Goal: Task Accomplishment & Management: Complete application form

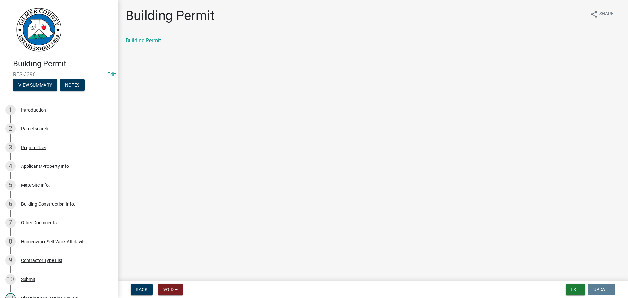
scroll to position [229, 0]
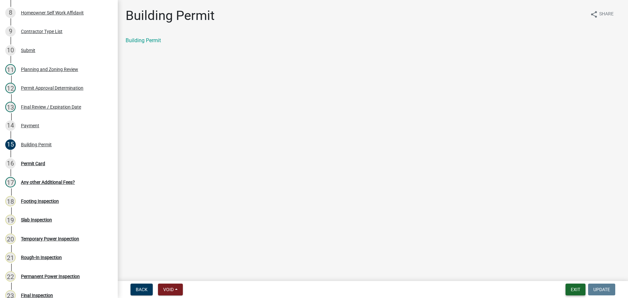
click at [574, 289] on button "Exit" at bounding box center [576, 290] width 20 height 12
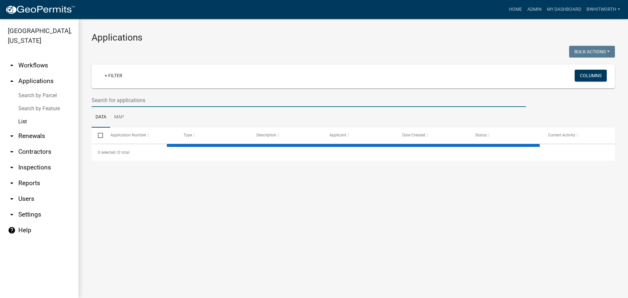
click at [133, 100] on input "text" at bounding box center [309, 100] width 434 height 13
select select "3: 100"
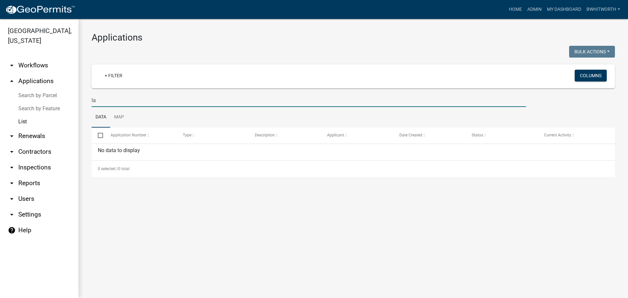
type input "l"
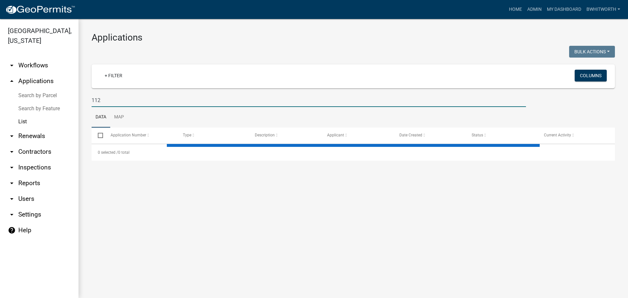
type input "112 m"
select select "3: 100"
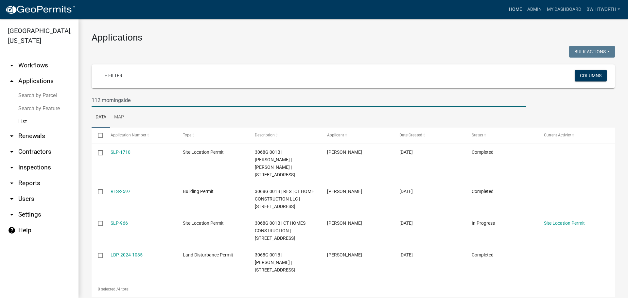
type input "112 morningside"
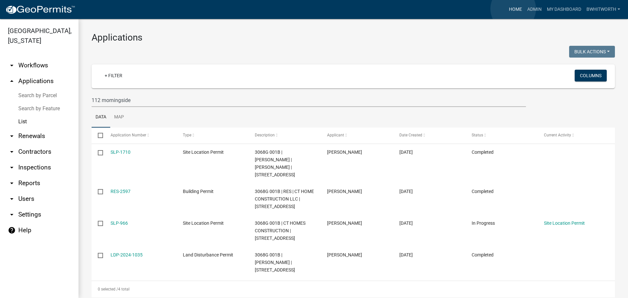
click at [513, 9] on link "Home" at bounding box center [515, 9] width 18 height 12
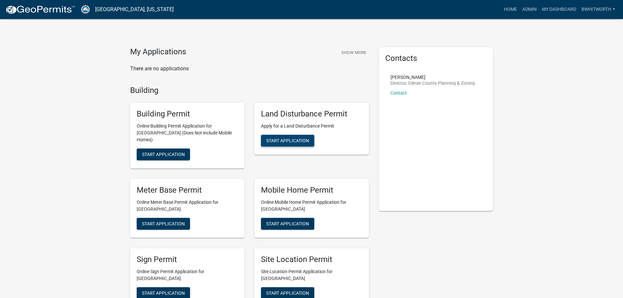
click at [291, 140] on span "Start Application" at bounding box center [287, 140] width 43 height 5
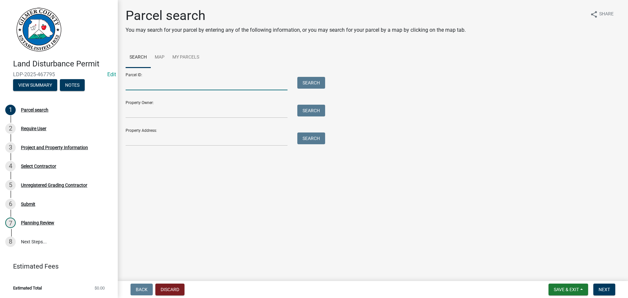
click at [144, 85] on input "Parcel ID:" at bounding box center [207, 83] width 162 height 13
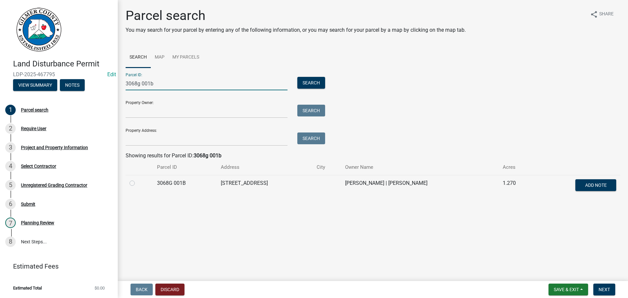
type input "3068g 001b"
drag, startPoint x: 133, startPoint y: 183, endPoint x: 157, endPoint y: 191, distance: 25.7
click at [137, 179] on label at bounding box center [137, 179] width 0 height 0
click at [137, 183] on 001B "radio" at bounding box center [139, 181] width 4 height 4
radio 001B "true"
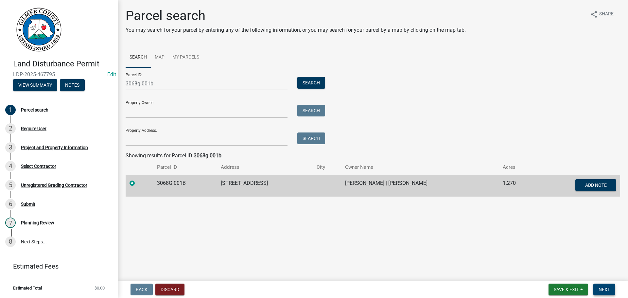
click at [609, 288] on span "Next" at bounding box center [604, 289] width 11 height 5
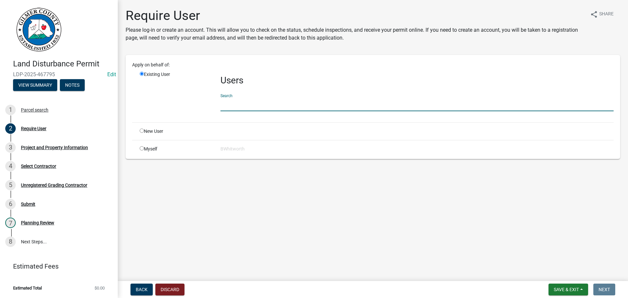
click at [256, 104] on input "text" at bounding box center [416, 104] width 393 height 13
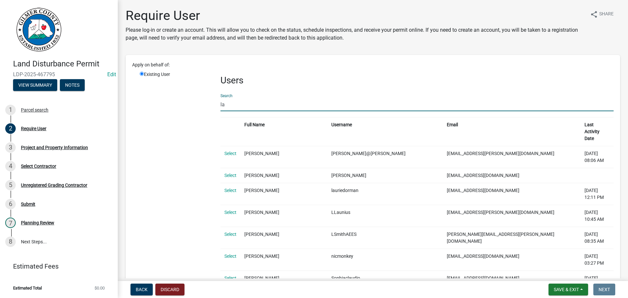
type input "l"
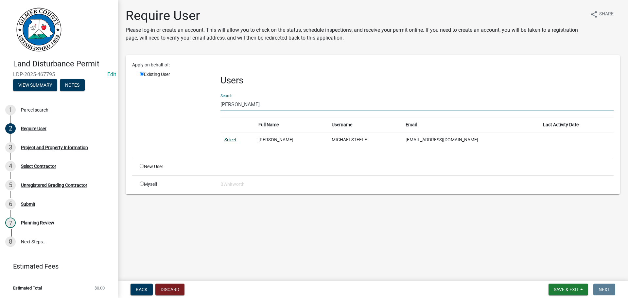
type input "[PERSON_NAME]"
click at [232, 141] on link "Select" at bounding box center [230, 139] width 12 height 5
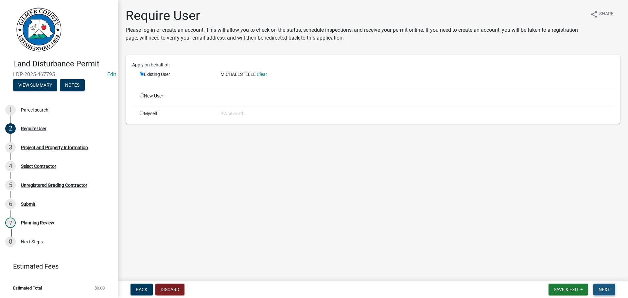
click at [598, 286] on button "Next" at bounding box center [604, 290] width 22 height 12
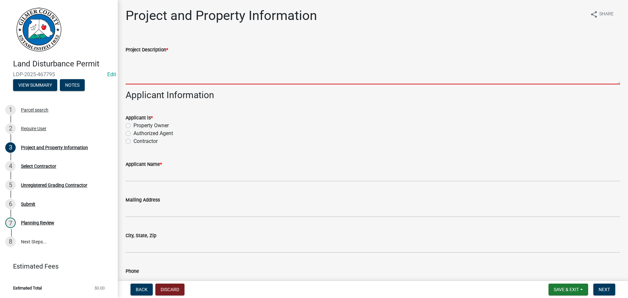
click at [182, 68] on textarea "Project Description *" at bounding box center [373, 69] width 495 height 31
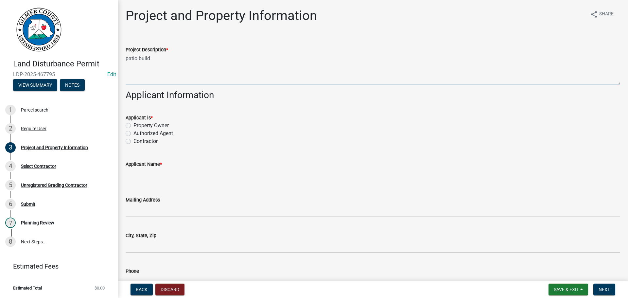
drag, startPoint x: 86, startPoint y: 57, endPoint x: 52, endPoint y: 57, distance: 34.0
click at [52, 57] on div "Land Disturbance Permit LDP-2025-467795 Edit View Summary Notes 1 Parcel search…" at bounding box center [314, 149] width 628 height 298
type textarea "PATIO BUILD"
click at [133, 125] on label "Property Owner" at bounding box center [150, 126] width 35 height 8
click at [133, 125] on input "Property Owner" at bounding box center [135, 124] width 4 height 4
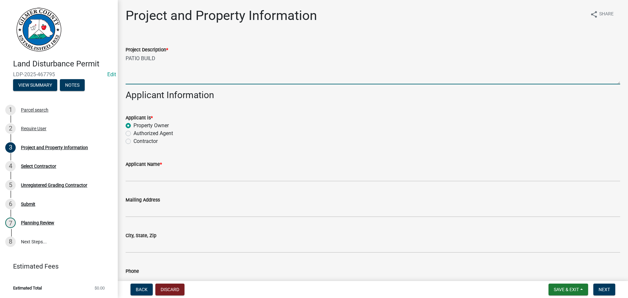
radio input "true"
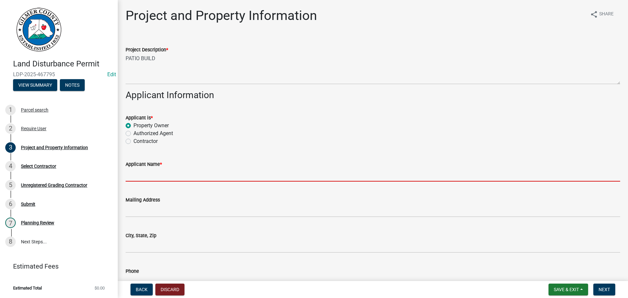
drag, startPoint x: 162, startPoint y: 174, endPoint x: 160, endPoint y: 170, distance: 5.0
click at [162, 174] on input "Applicant Name *" at bounding box center [373, 174] width 495 height 13
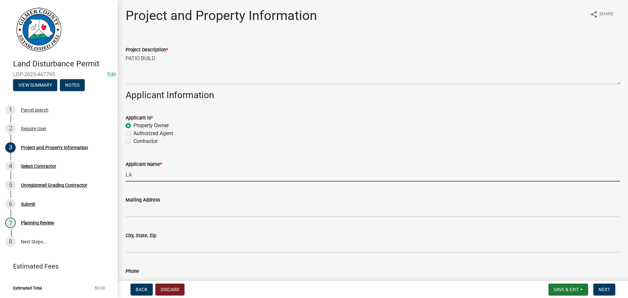
type input "L"
type input "[PERSON_NAME]"
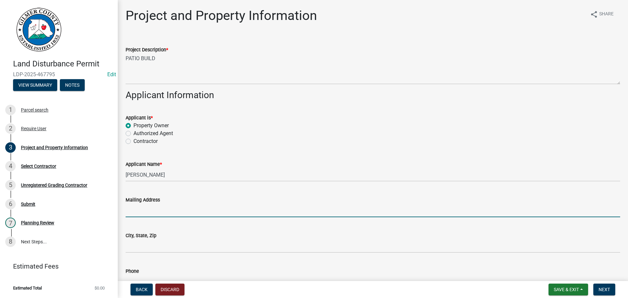
click at [152, 211] on input "Mailing Address" at bounding box center [373, 210] width 495 height 13
click at [141, 208] on input "Mailing Address" at bounding box center [373, 210] width 495 height 13
type input "[STREET_ADDRESS]"
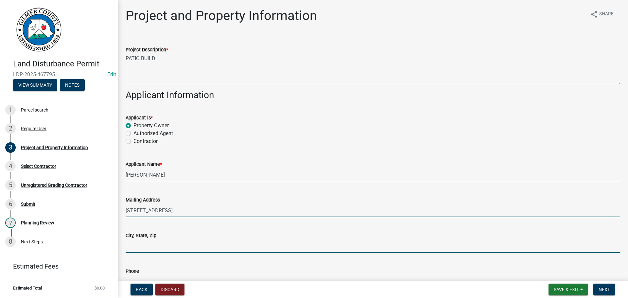
click at [176, 248] on input "City, State, Zip" at bounding box center [373, 245] width 495 height 13
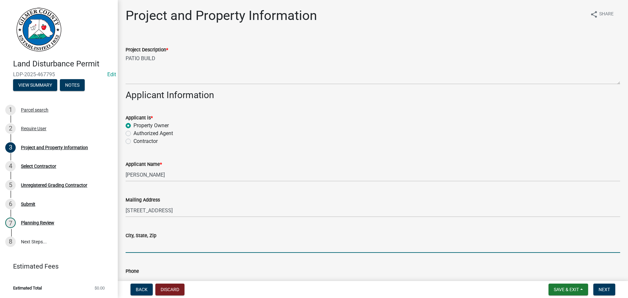
type input "Ellijay Ga 30540"
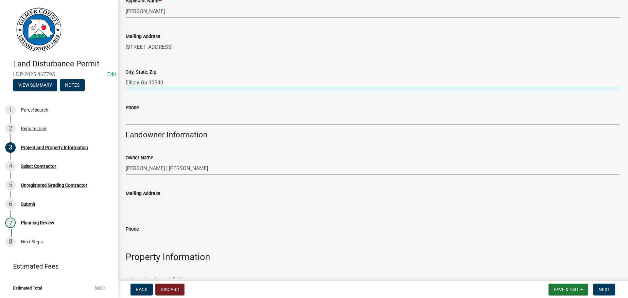
scroll to position [196, 0]
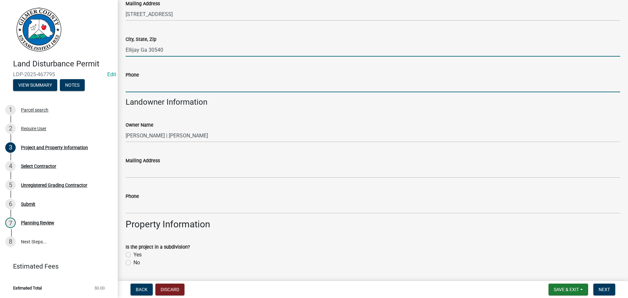
click at [182, 83] on input "Phone" at bounding box center [373, 85] width 495 height 13
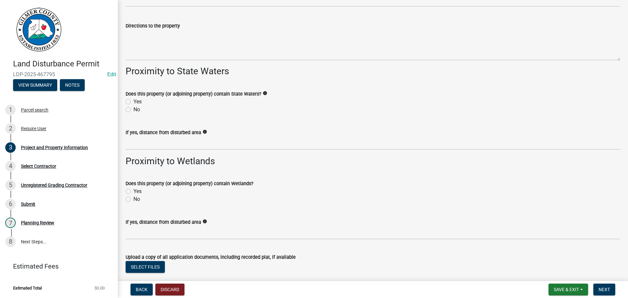
scroll to position [891, 0]
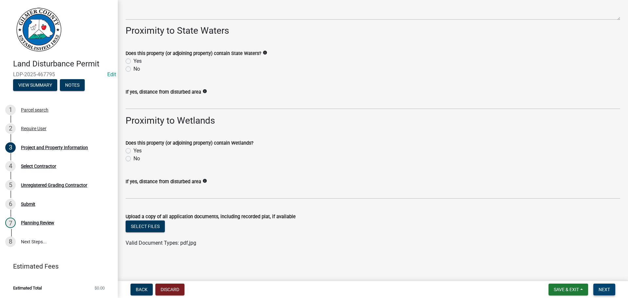
type input "[PHONE_NUMBER]"
click at [603, 289] on span "Next" at bounding box center [604, 289] width 11 height 5
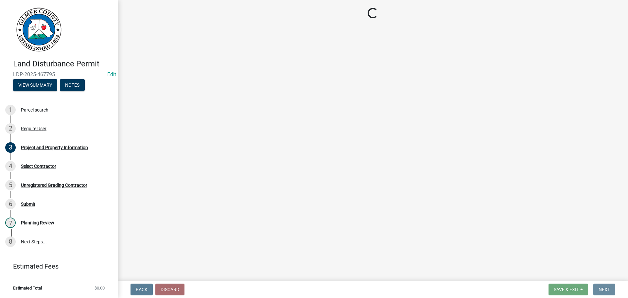
scroll to position [0, 0]
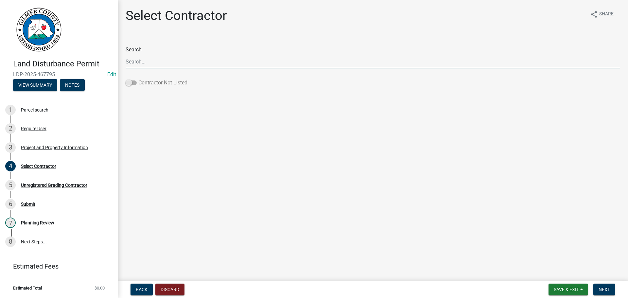
click at [130, 84] on span at bounding box center [131, 82] width 11 height 5
click at [138, 79] on input "Contractor Not Listed" at bounding box center [138, 79] width 0 height 0
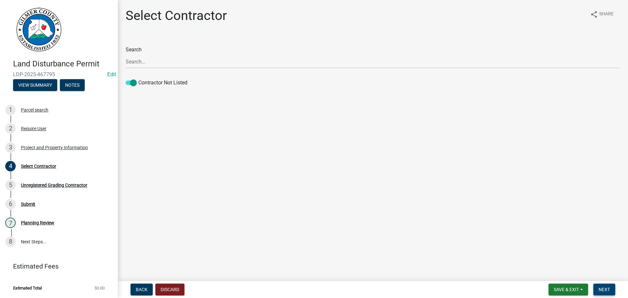
click at [601, 290] on span "Next" at bounding box center [604, 289] width 11 height 5
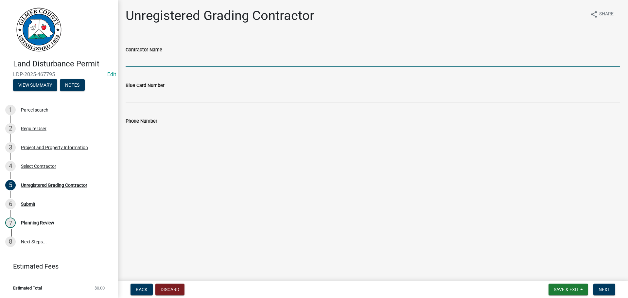
click at [164, 58] on input "Contractor Name" at bounding box center [373, 60] width 495 height 13
type input "[PERSON_NAME]"
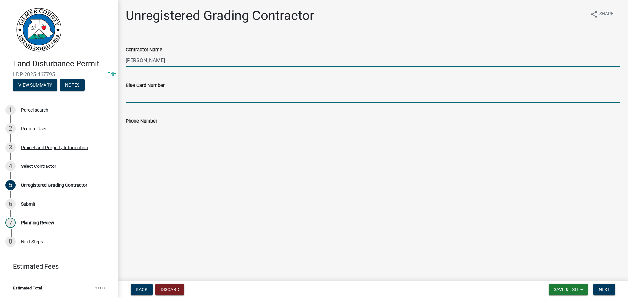
click at [155, 95] on input "Blue Card Number" at bounding box center [373, 95] width 495 height 13
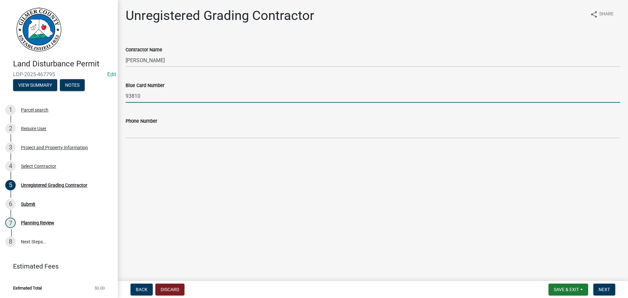
type input "93810"
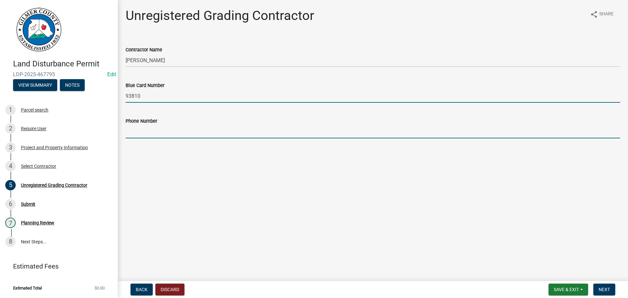
click at [155, 129] on input "Phone Number" at bounding box center [373, 131] width 495 height 13
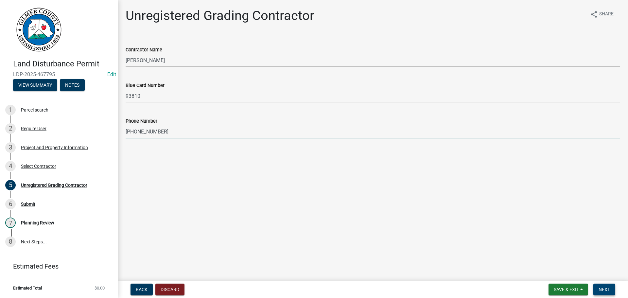
type input "[PHONE_NUMBER]"
click at [606, 286] on button "Next" at bounding box center [604, 290] width 22 height 12
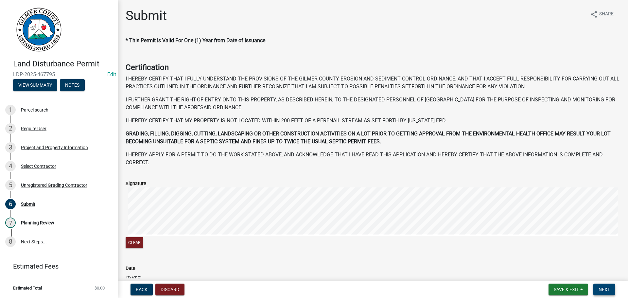
click at [600, 288] on span "Next" at bounding box center [604, 289] width 11 height 5
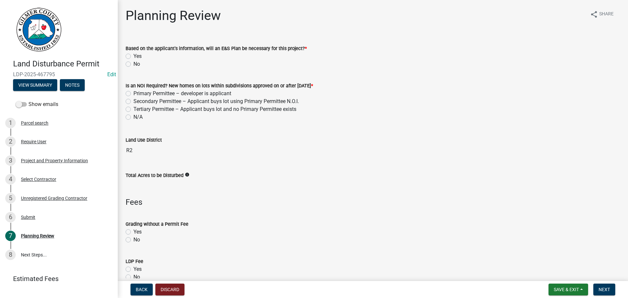
click at [133, 64] on label "No" at bounding box center [136, 64] width 7 height 8
click at [133, 64] on input "No" at bounding box center [135, 62] width 4 height 4
radio input "true"
click at [133, 116] on label "N/A" at bounding box center [137, 117] width 9 height 8
click at [133, 116] on input "N/A" at bounding box center [135, 115] width 4 height 4
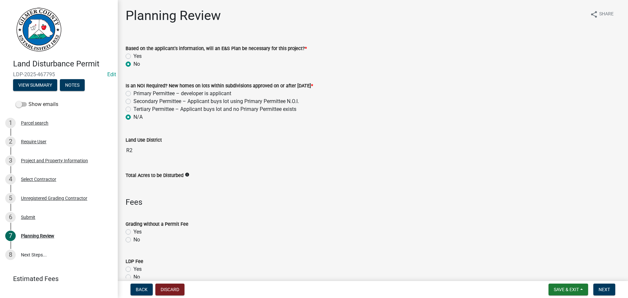
radio input "true"
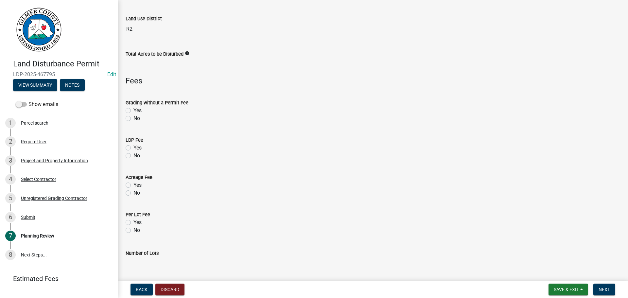
scroll to position [196, 0]
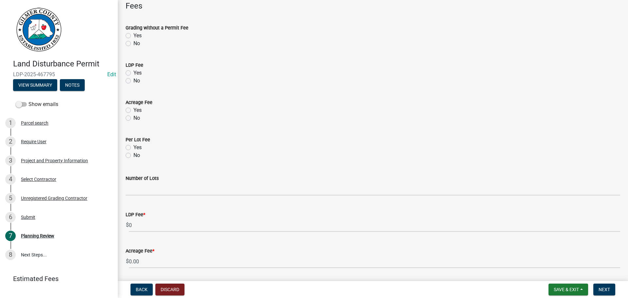
click at [133, 71] on label "Yes" at bounding box center [137, 73] width 8 height 8
click at [133, 71] on input "Yes" at bounding box center [135, 71] width 4 height 4
radio input "true"
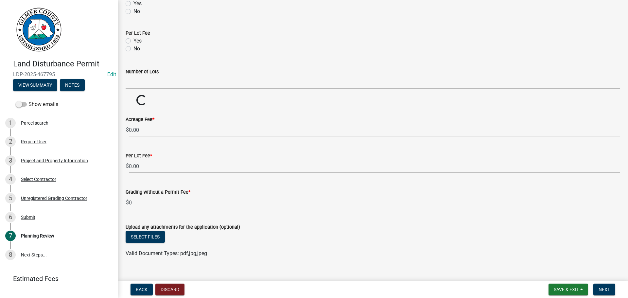
scroll to position [313, 0]
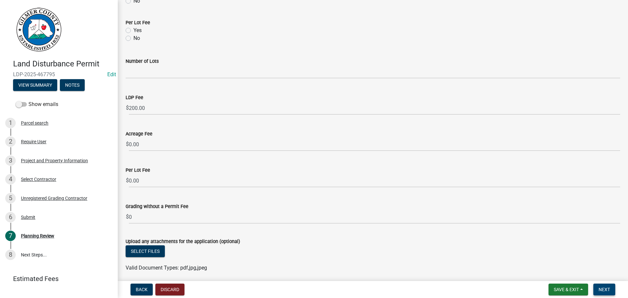
click at [601, 288] on span "Next" at bounding box center [604, 289] width 11 height 5
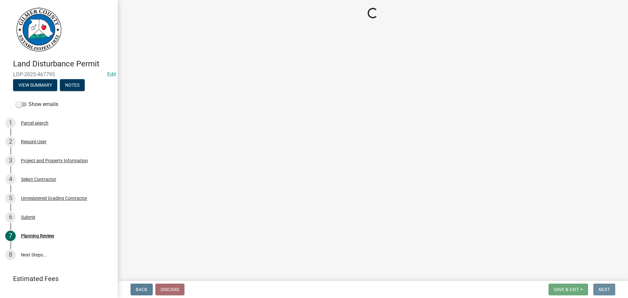
scroll to position [0, 0]
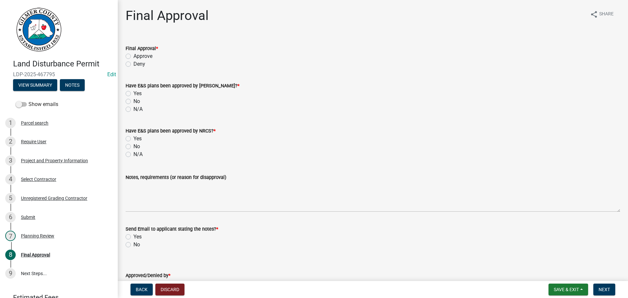
click at [133, 55] on label "Approve" at bounding box center [142, 56] width 19 height 8
click at [133, 55] on input "Approve" at bounding box center [135, 54] width 4 height 4
radio input "true"
click at [133, 108] on label "N/A" at bounding box center [137, 109] width 9 height 8
click at [133, 108] on input "N/A" at bounding box center [135, 107] width 4 height 4
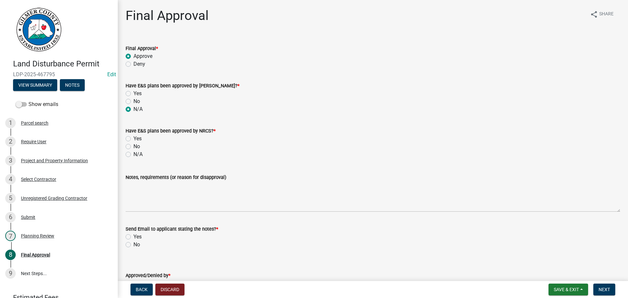
radio input "true"
click at [133, 154] on label "N/A" at bounding box center [137, 154] width 9 height 8
click at [133, 154] on input "N/A" at bounding box center [135, 152] width 4 height 4
radio input "true"
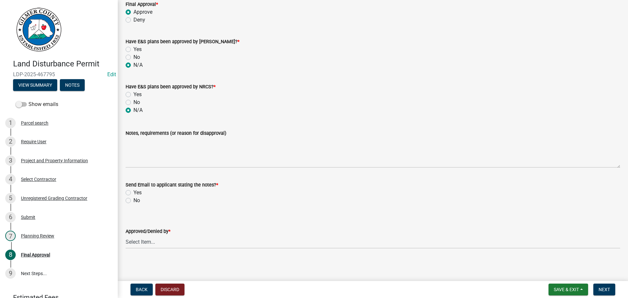
scroll to position [46, 0]
click at [133, 200] on label "No" at bounding box center [136, 199] width 7 height 8
click at [133, 199] on input "No" at bounding box center [135, 197] width 4 height 4
radio input "true"
drag, startPoint x: 167, startPoint y: 236, endPoint x: 164, endPoint y: 234, distance: 4.2
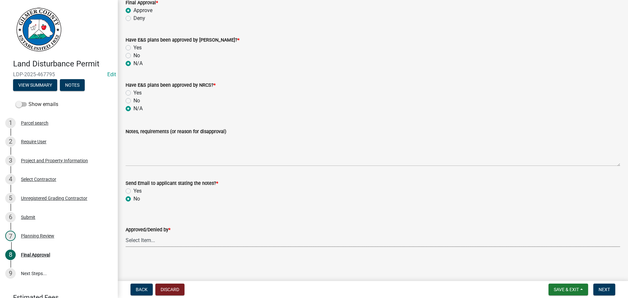
click at [167, 236] on select "Select Item... [PERSON_NAME] [PERSON_NAME] [PERSON_NAME] [PERSON_NAME] [PERSON_…" at bounding box center [373, 240] width 495 height 13
click at [126, 234] on select "Select Item... [PERSON_NAME] [PERSON_NAME] [PERSON_NAME] [PERSON_NAME] [PERSON_…" at bounding box center [373, 240] width 495 height 13
select select "f66b4cef-93c9-440c-84d8-a2c8d35cb7c1"
click at [603, 291] on span "Next" at bounding box center [604, 289] width 11 height 5
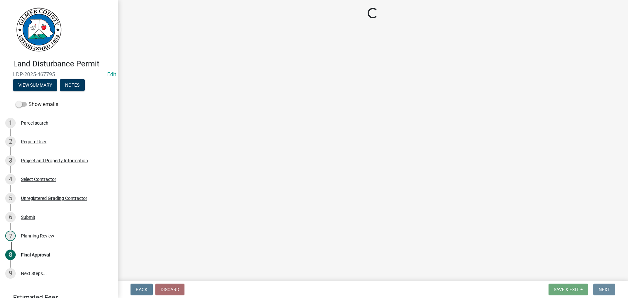
scroll to position [0, 0]
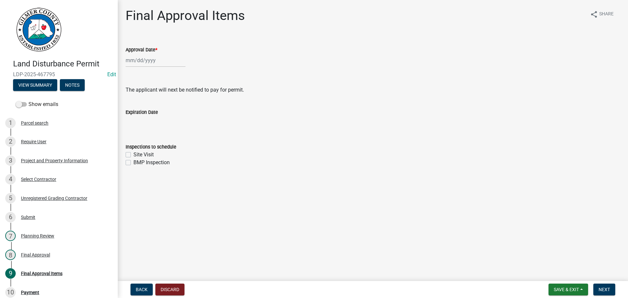
select select "8"
select select "2025"
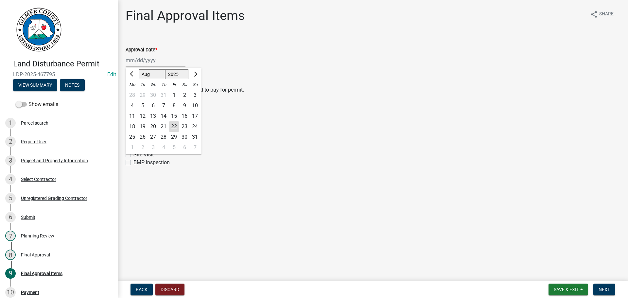
click at [138, 59] on div "[PERSON_NAME] Feb Mar Apr [PERSON_NAME][DATE] Oct Nov [DATE] 1526 1527 1528 152…" at bounding box center [156, 60] width 60 height 13
click at [175, 127] on div "22" at bounding box center [174, 126] width 10 height 10
type input "[DATE]"
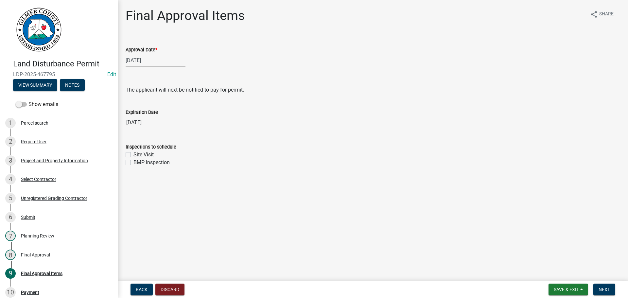
click at [133, 154] on label "Site Visit" at bounding box center [143, 155] width 20 height 8
click at [133, 154] on input "Site Visit" at bounding box center [135, 153] width 4 height 4
checkbox input "true"
click at [133, 162] on label "BMP Inspection" at bounding box center [151, 163] width 36 height 8
click at [133, 162] on input "BMP Inspection" at bounding box center [135, 161] width 4 height 4
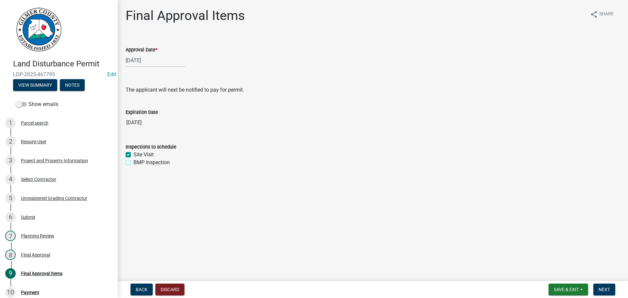
checkbox input "true"
drag, startPoint x: 603, startPoint y: 288, endPoint x: 598, endPoint y: 287, distance: 6.0
click at [603, 288] on span "Next" at bounding box center [604, 289] width 11 height 5
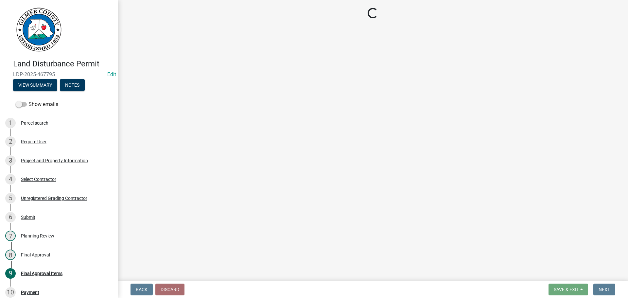
select select "2: 1"
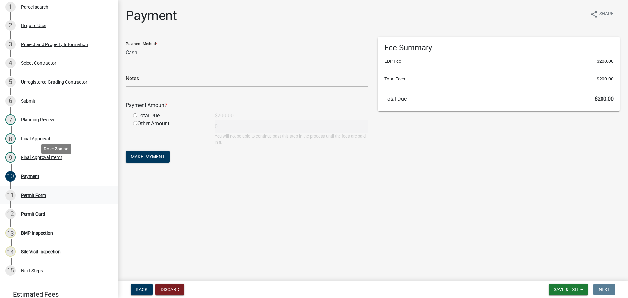
scroll to position [131, 0]
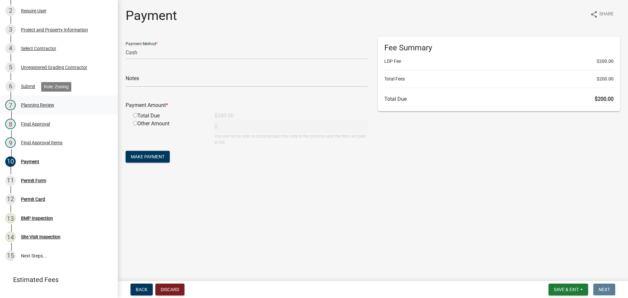
click at [45, 106] on div "Planning Review" at bounding box center [37, 105] width 33 height 5
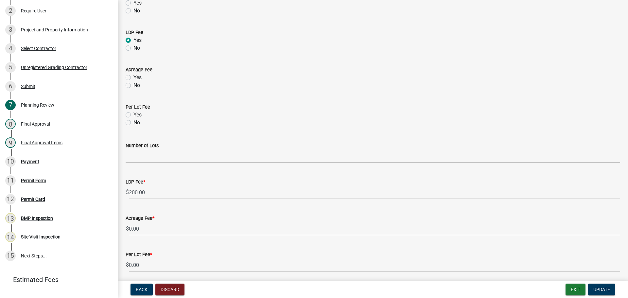
scroll to position [327, 0]
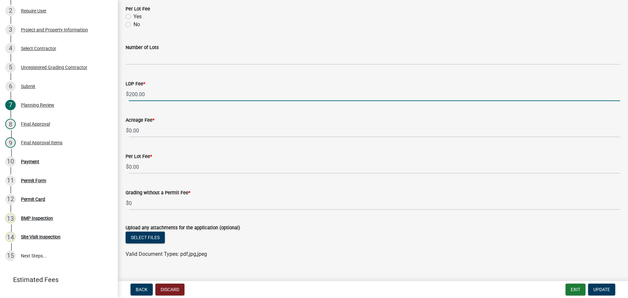
click at [134, 93] on input "200.00" at bounding box center [374, 94] width 491 height 13
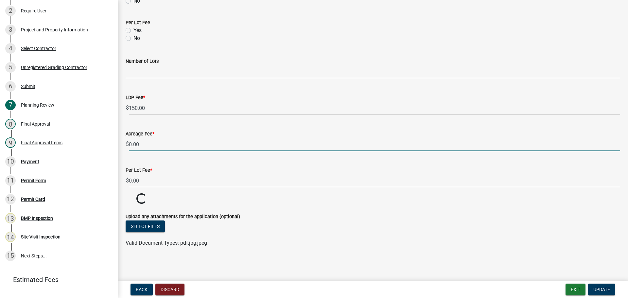
scroll to position [313, 0]
click at [361, 137] on div "Acreage Fee * $ 0.00" at bounding box center [373, 136] width 495 height 30
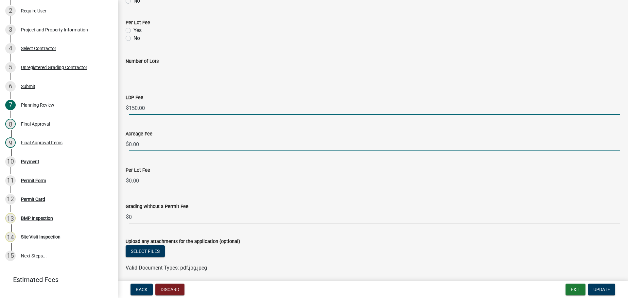
click at [134, 106] on input "150.00" at bounding box center [374, 107] width 491 height 13
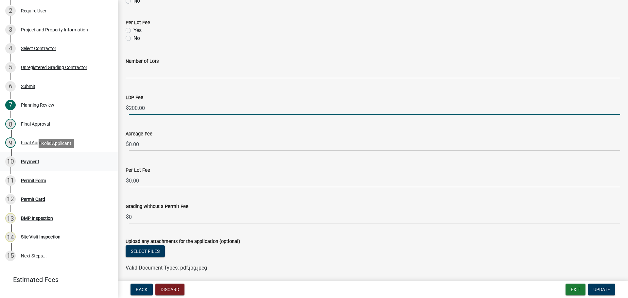
type input "200.00"
click at [26, 160] on div "Payment" at bounding box center [30, 161] width 18 height 5
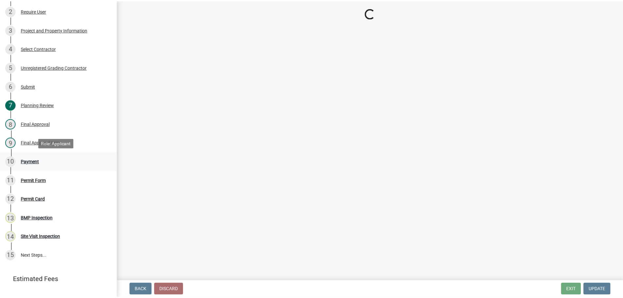
scroll to position [0, 0]
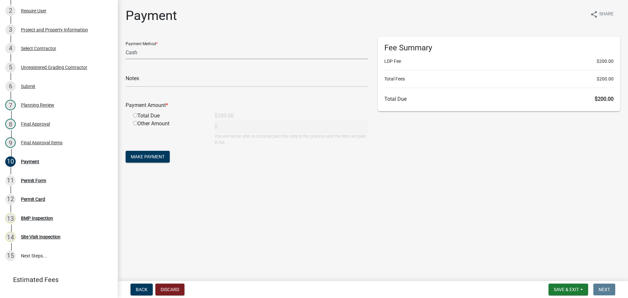
click at [144, 53] on select "Credit Card POS Check Cash" at bounding box center [247, 52] width 242 height 13
select select "1: 0"
click at [126, 46] on select "Credit Card POS Check Cash" at bounding box center [247, 52] width 242 height 13
click at [147, 81] on input "text" at bounding box center [247, 80] width 242 height 13
type input "5016"
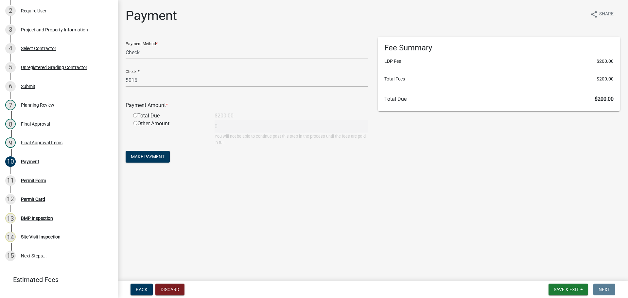
click at [134, 115] on input "radio" at bounding box center [135, 115] width 4 height 4
radio input "true"
type input "200"
click at [148, 155] on span "Make Payment" at bounding box center [148, 156] width 34 height 5
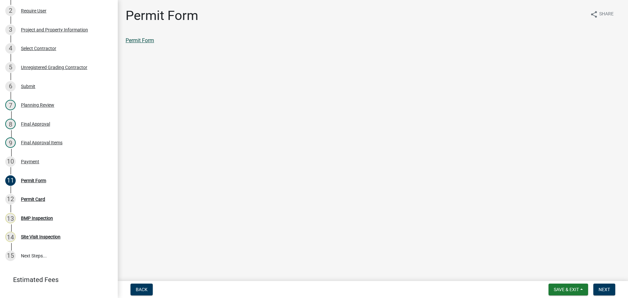
click at [141, 41] on link "Permit Form" at bounding box center [140, 40] width 28 height 6
click at [603, 287] on span "Next" at bounding box center [604, 289] width 11 height 5
click at [131, 43] on link "Permit Card" at bounding box center [139, 40] width 27 height 6
click at [29, 160] on div "Payment" at bounding box center [30, 161] width 18 height 5
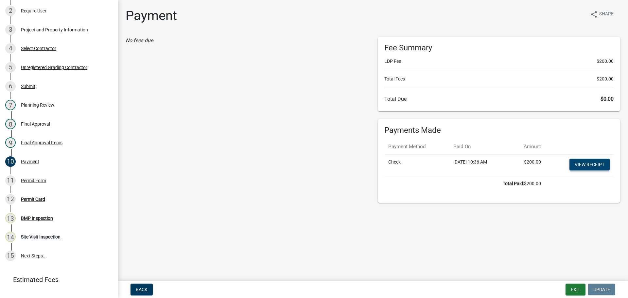
click at [590, 163] on link "View receipt" at bounding box center [589, 165] width 40 height 12
click at [37, 180] on div "Permit Form" at bounding box center [33, 180] width 25 height 5
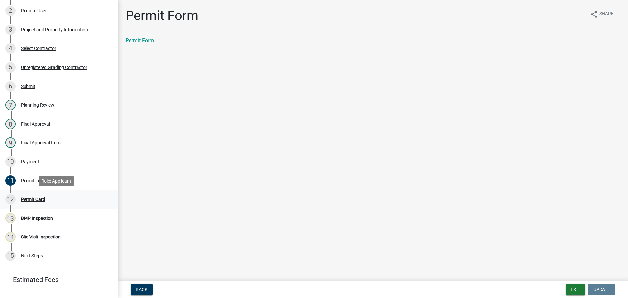
click at [22, 201] on div "Permit Card" at bounding box center [33, 199] width 24 height 5
click at [600, 290] on span "Next" at bounding box center [604, 289] width 11 height 5
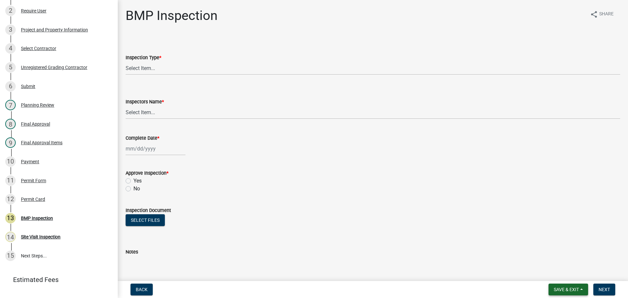
click at [567, 289] on span "Save & Exit" at bounding box center [566, 289] width 25 height 5
click at [556, 274] on button "Save & Exit" at bounding box center [562, 273] width 52 height 16
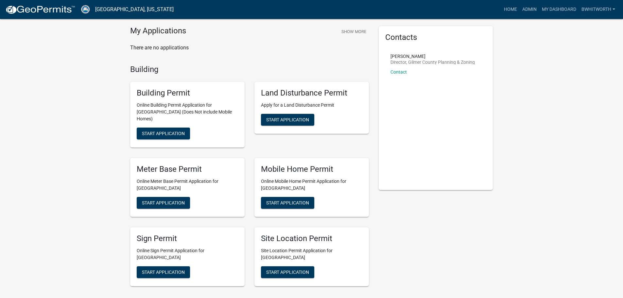
scroll to position [33, 0]
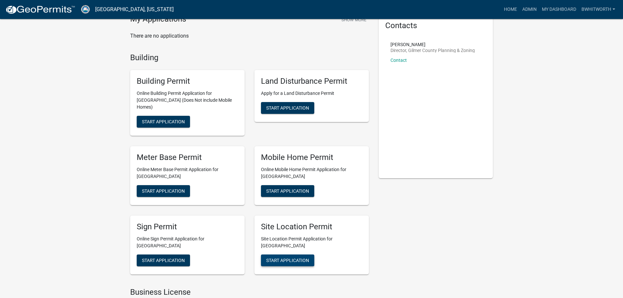
click at [283, 257] on span "Start Application" at bounding box center [287, 259] width 43 height 5
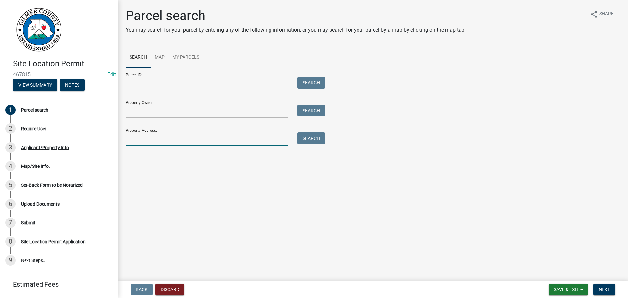
click at [153, 142] on input "Property Address:" at bounding box center [207, 138] width 162 height 13
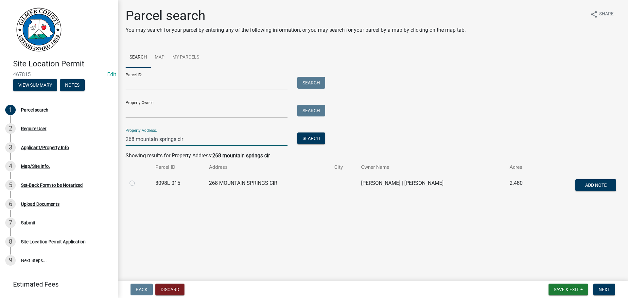
type input "268 mountain springs cir"
click at [137, 179] on label at bounding box center [137, 179] width 0 height 0
click at [137, 183] on 015 "radio" at bounding box center [139, 181] width 4 height 4
radio 015 "true"
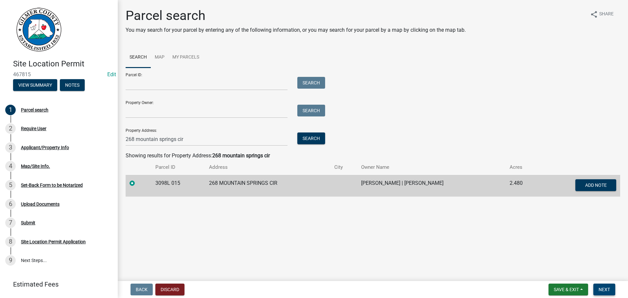
click at [605, 288] on span "Next" at bounding box center [604, 289] width 11 height 5
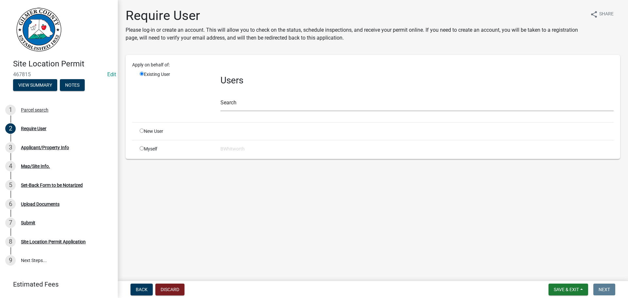
click at [142, 131] on input "radio" at bounding box center [142, 131] width 4 height 4
radio input "true"
radio input "false"
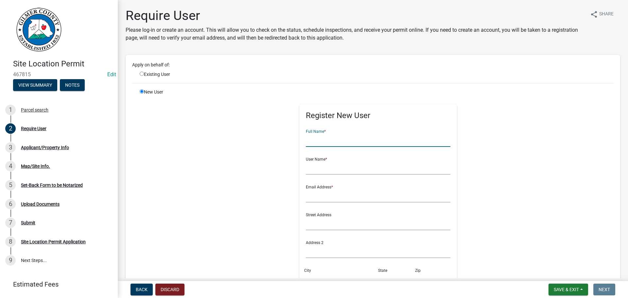
click at [370, 139] on input "text" at bounding box center [378, 139] width 145 height 13
drag, startPoint x: 335, startPoint y: 142, endPoint x: 282, endPoint y: 137, distance: 52.5
click at [282, 137] on div "Register New User Full Name * [PERSON_NAME] User Name * Email Address * Street …" at bounding box center [378, 236] width 335 height 294
type input "[PERSON_NAME]"
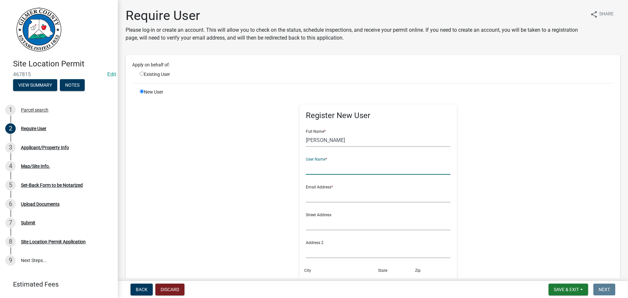
click at [323, 168] on input "text" at bounding box center [378, 167] width 145 height 13
paste input "[PERSON_NAME]"
click at [322, 166] on input "[PERSON_NAME]" at bounding box center [378, 167] width 145 height 13
type input "STANLYGRZESZCZAK"
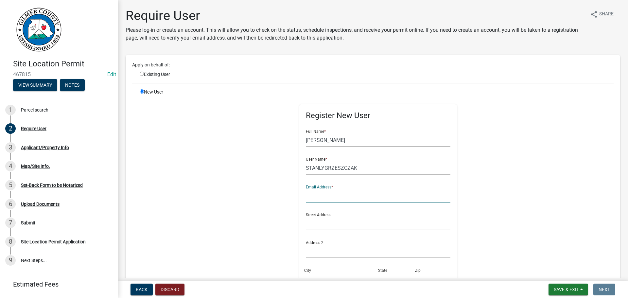
click at [326, 198] on input "text" at bounding box center [378, 195] width 145 height 13
type input "[EMAIL_ADDRESS][DOMAIN_NAME]"
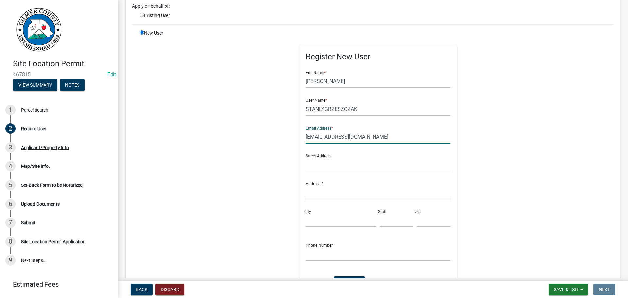
scroll to position [131, 0]
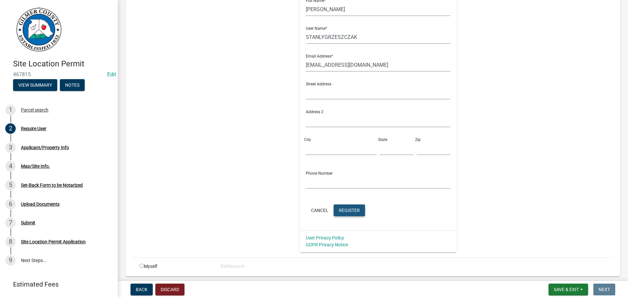
click at [339, 207] on span "Register" at bounding box center [349, 209] width 21 height 5
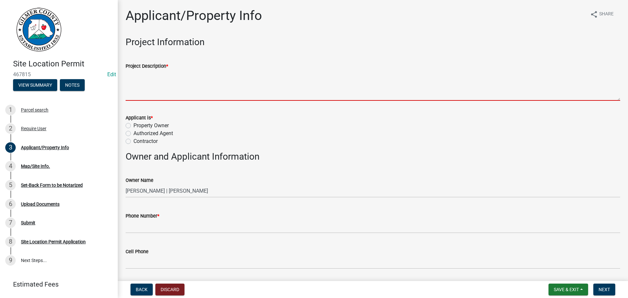
click at [145, 84] on textarea "Project Description *" at bounding box center [373, 85] width 495 height 31
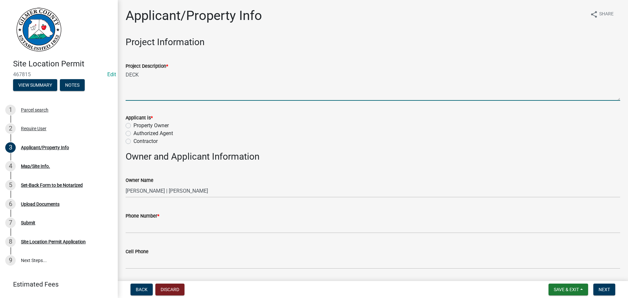
type textarea "DECK"
click at [133, 125] on label "Property Owner" at bounding box center [150, 126] width 35 height 8
click at [133, 125] on input "Property Owner" at bounding box center [135, 124] width 4 height 4
radio input "true"
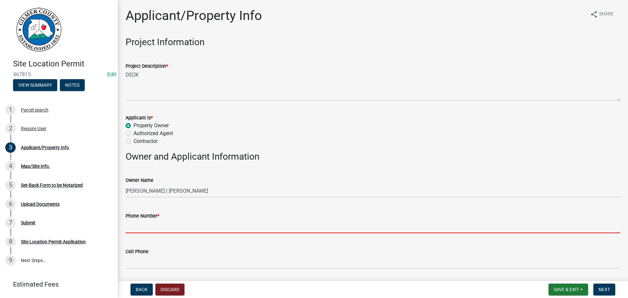
click at [188, 223] on input "Phone Number *" at bounding box center [373, 226] width 495 height 13
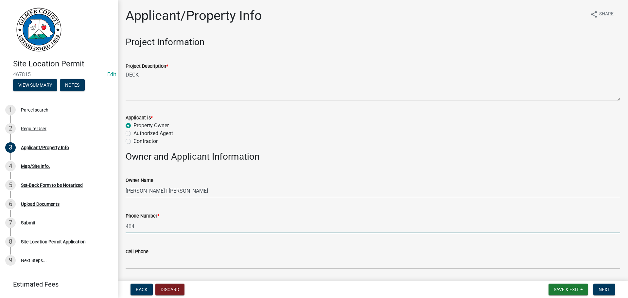
type input "404"
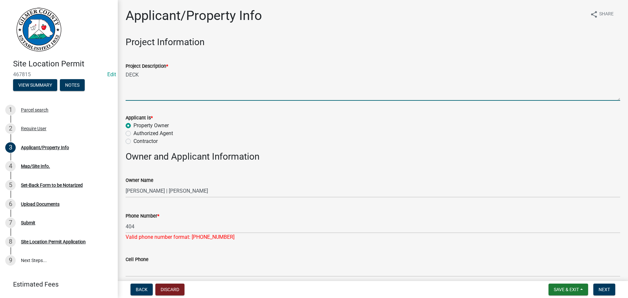
click at [158, 79] on textarea "DECK" at bounding box center [373, 85] width 495 height 31
type textarea "DECK EXTENTION"
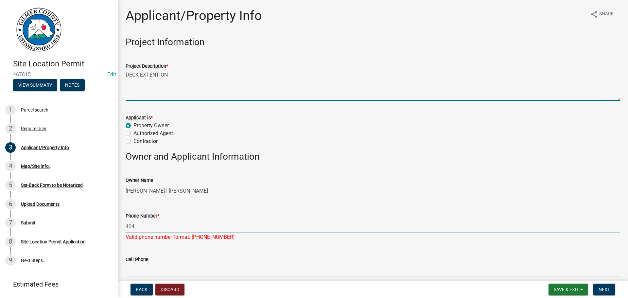
click at [193, 223] on input "404" at bounding box center [373, 226] width 495 height 13
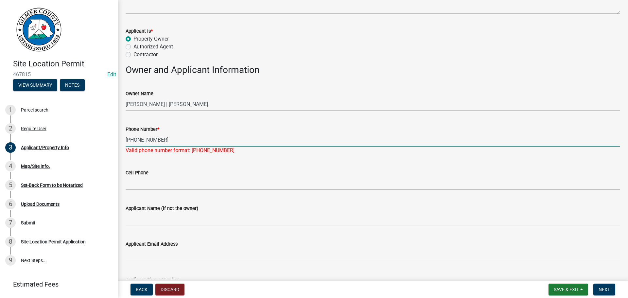
scroll to position [98, 0]
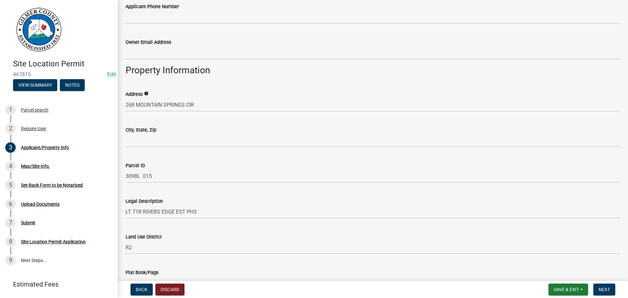
type input "[PHONE_NUMBER]"
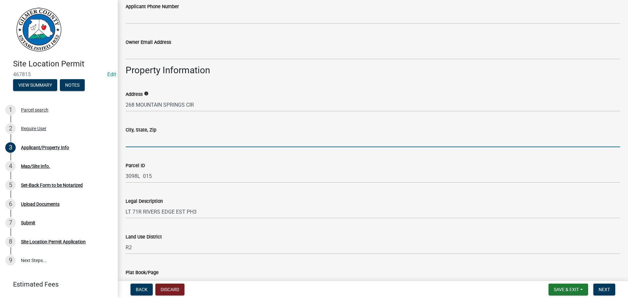
scroll to position [352, 0]
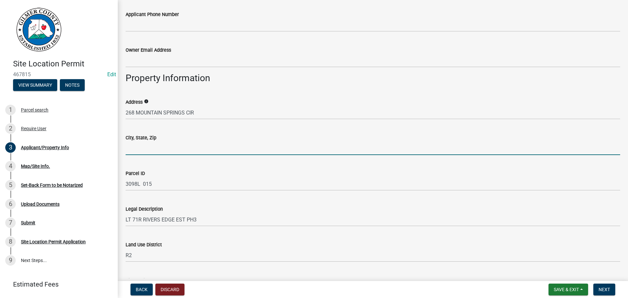
click at [161, 142] on input "City, State, Zip" at bounding box center [373, 148] width 495 height 13
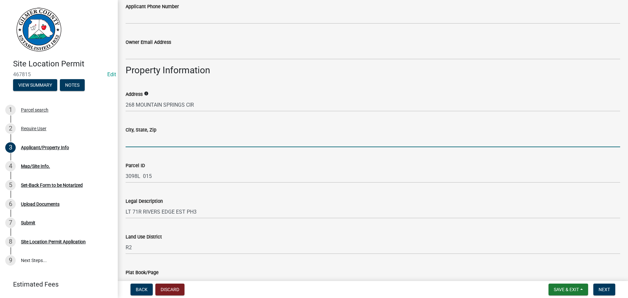
type input "ELLIJAY GA 30536"
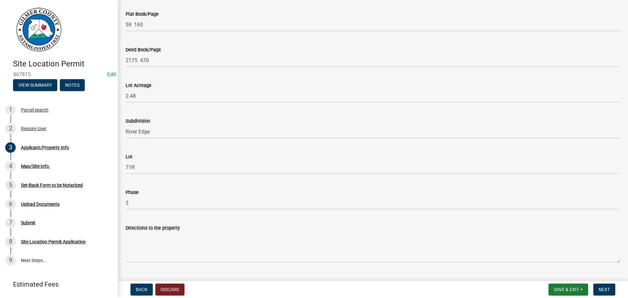
scroll to position [625, 0]
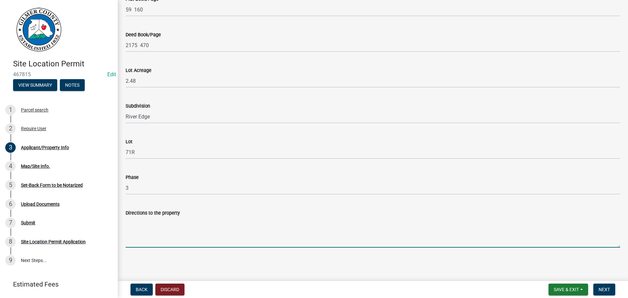
click at [145, 222] on textarea "Directions to the property" at bounding box center [373, 232] width 495 height 31
type textarea "Y"
click at [269, 223] on textarea "[GEOGRAPHIC_DATA], [GEOGRAPHIC_DATA], LT ON BLACKBERRY RD, LT ON" at bounding box center [373, 232] width 495 height 31
click at [236, 223] on textarea "[GEOGRAPHIC_DATA], [GEOGRAPHIC_DATA], LT ON" at bounding box center [373, 232] width 495 height 31
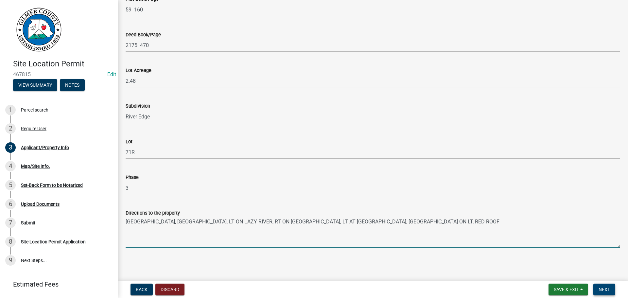
type textarea "[GEOGRAPHIC_DATA], [GEOGRAPHIC_DATA], LT ON LAZY RIVER, RT ON [GEOGRAPHIC_DATA]…"
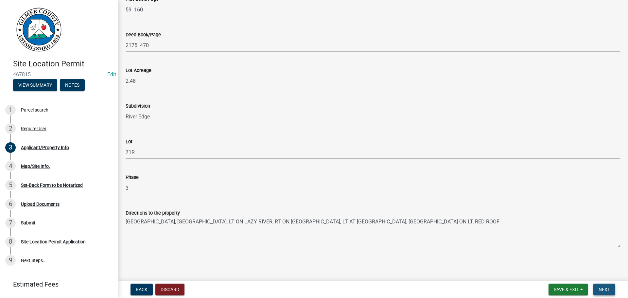
click at [601, 289] on span "Next" at bounding box center [604, 289] width 11 height 5
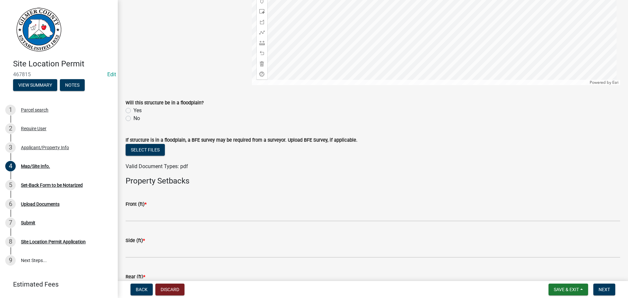
scroll to position [229, 0]
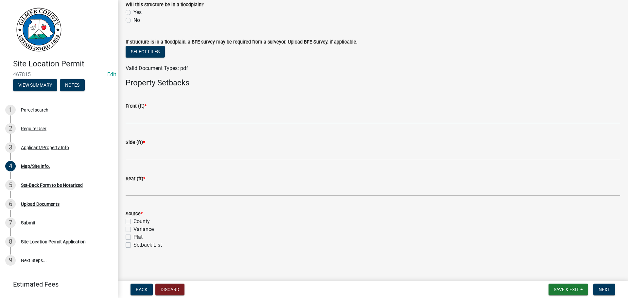
click at [167, 114] on input "text" at bounding box center [373, 116] width 495 height 13
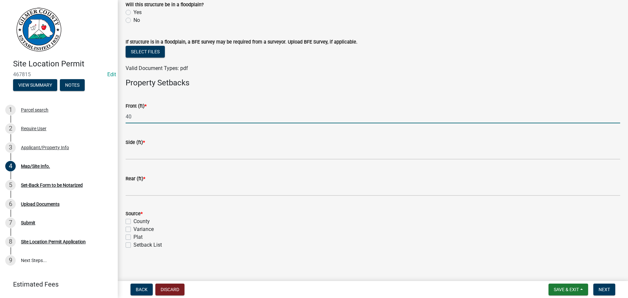
type input "40"
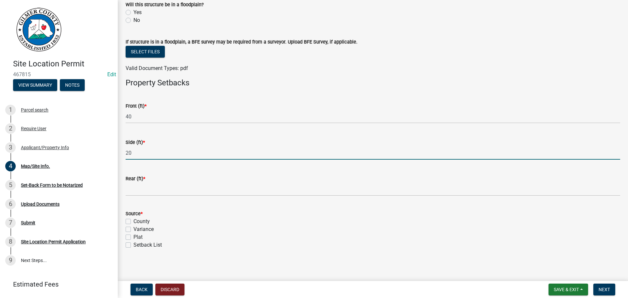
type input "20"
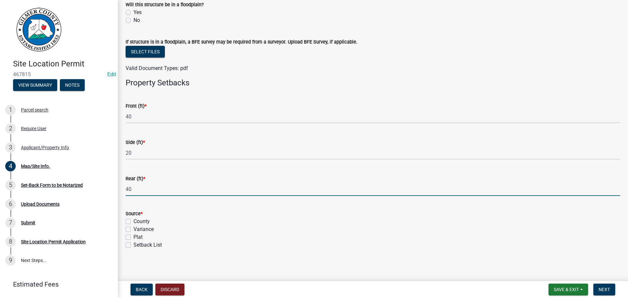
type input "40"
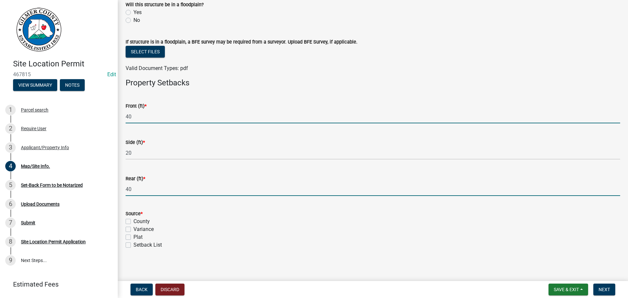
click at [139, 115] on input "40" at bounding box center [373, 116] width 495 height 13
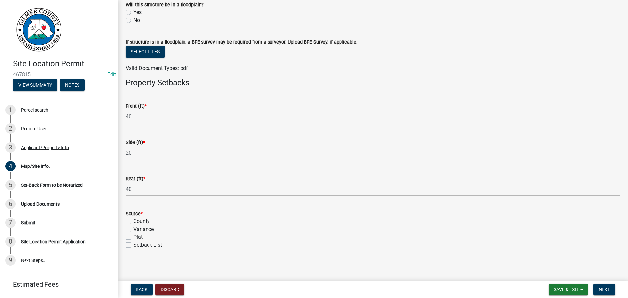
type input "4"
type input "25"
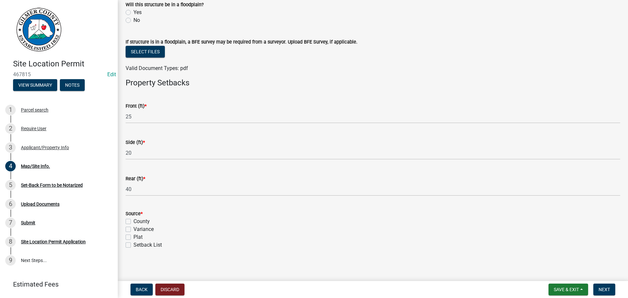
click at [264, 224] on div "County" at bounding box center [373, 222] width 495 height 8
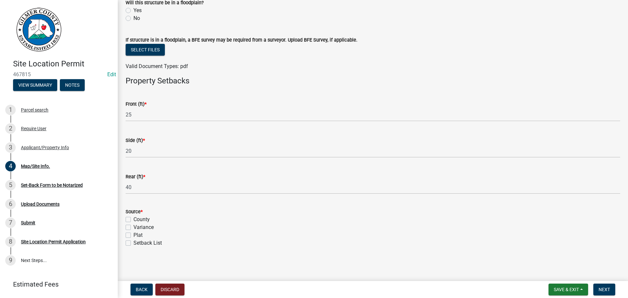
click at [133, 221] on label "County" at bounding box center [141, 220] width 16 height 8
click at [133, 220] on input "County" at bounding box center [135, 218] width 4 height 4
checkbox input "true"
checkbox input "false"
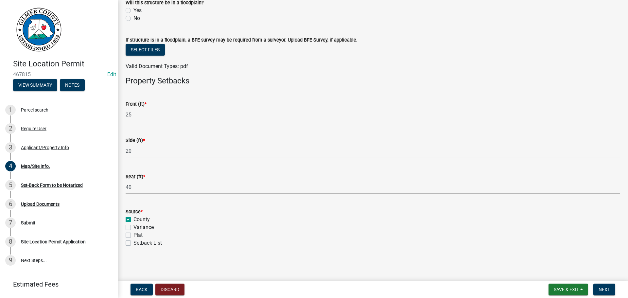
checkbox input "false"
click at [605, 288] on span "Next" at bounding box center [604, 289] width 11 height 5
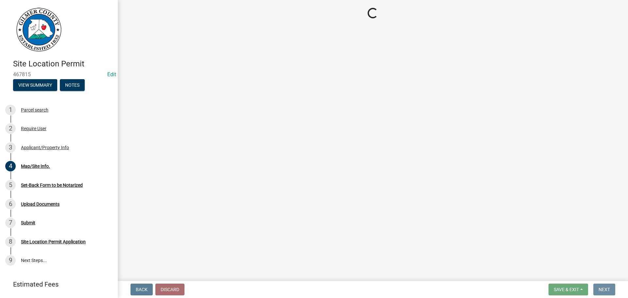
scroll to position [0, 0]
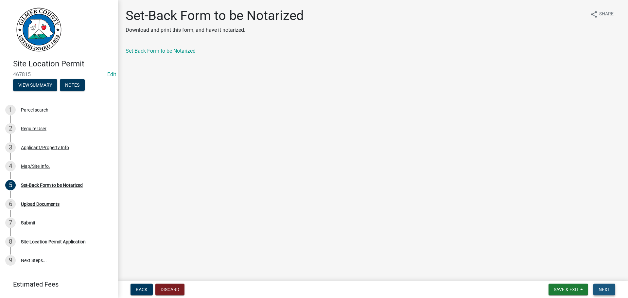
click at [603, 290] on span "Next" at bounding box center [604, 289] width 11 height 5
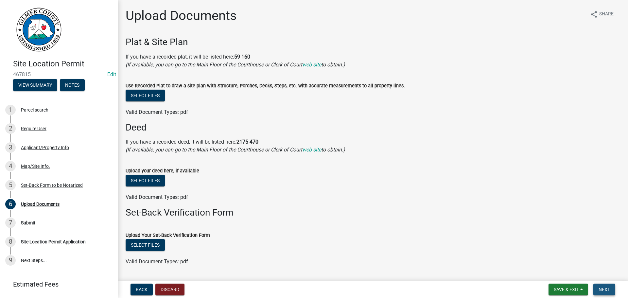
click at [606, 289] on span "Next" at bounding box center [604, 289] width 11 height 5
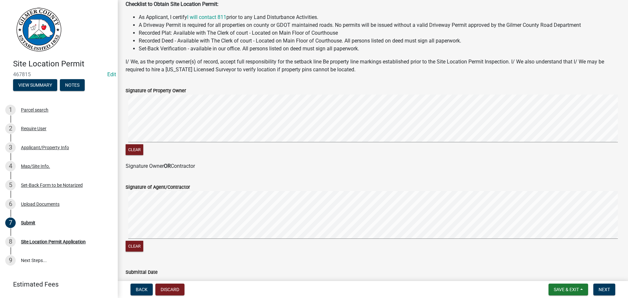
scroll to position [132, 0]
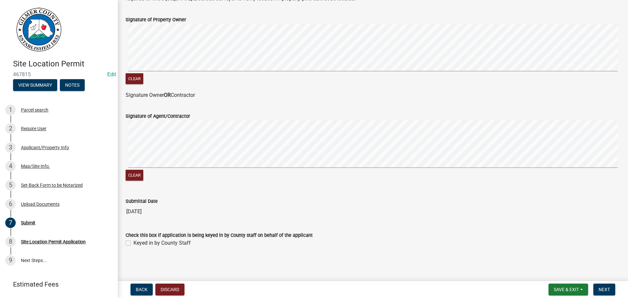
click at [133, 243] on label "Keyed in by County Staff" at bounding box center [161, 243] width 57 height 8
click at [133, 243] on input "Keyed in by County Staff" at bounding box center [135, 241] width 4 height 4
checkbox input "true"
click at [603, 293] on button "Next" at bounding box center [604, 290] width 22 height 12
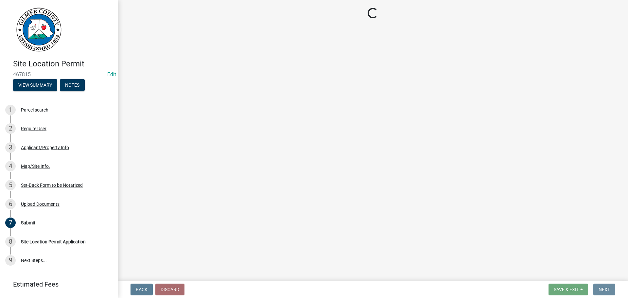
scroll to position [0, 0]
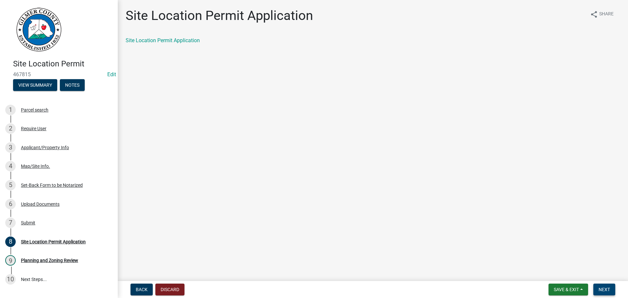
click at [602, 292] on span "Next" at bounding box center [604, 289] width 11 height 5
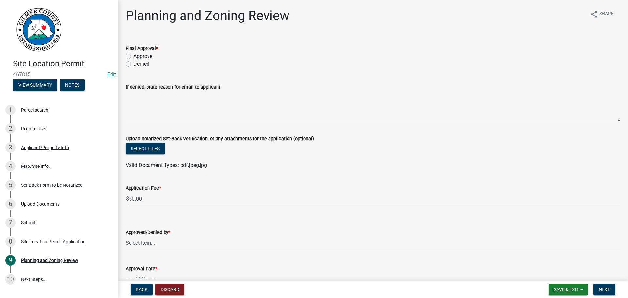
click at [133, 56] on label "Approve" at bounding box center [142, 56] width 19 height 8
click at [133, 56] on input "Approve" at bounding box center [135, 54] width 4 height 4
radio input "true"
drag, startPoint x: 150, startPoint y: 242, endPoint x: 147, endPoint y: 242, distance: 3.3
click at [150, 242] on select "Select Item... [PERSON_NAME] [PERSON_NAME] [PERSON_NAME] [PERSON_NAME] [PERSON_…" at bounding box center [373, 242] width 495 height 13
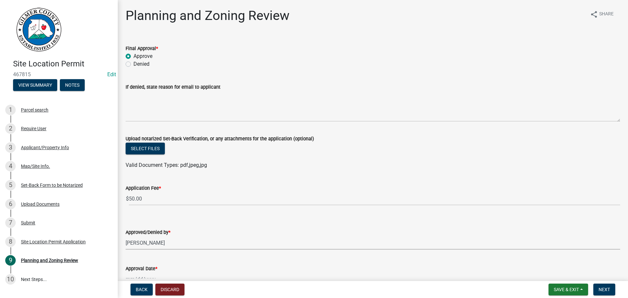
click at [126, 236] on select "Select Item... [PERSON_NAME] [PERSON_NAME] [PERSON_NAME] [PERSON_NAME] [PERSON_…" at bounding box center [373, 242] width 495 height 13
select select "f66b4cef-93c9-440c-84d8-a2c8d35cb7c1"
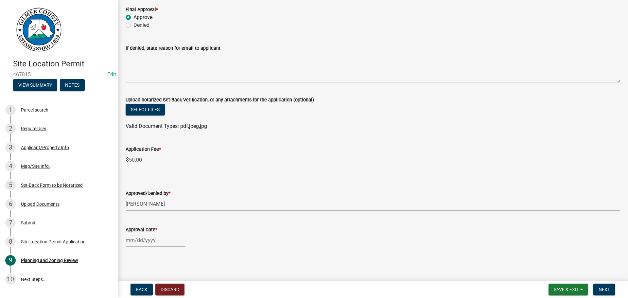
select select "8"
select select "2025"
click at [145, 240] on div "[PERSON_NAME] Feb Mar Apr [PERSON_NAME][DATE] Oct Nov [DATE] 1526 1527 1528 152…" at bounding box center [156, 240] width 60 height 13
drag, startPoint x: 173, startPoint y: 204, endPoint x: 185, endPoint y: 207, distance: 12.9
click at [173, 204] on div "22" at bounding box center [174, 205] width 10 height 10
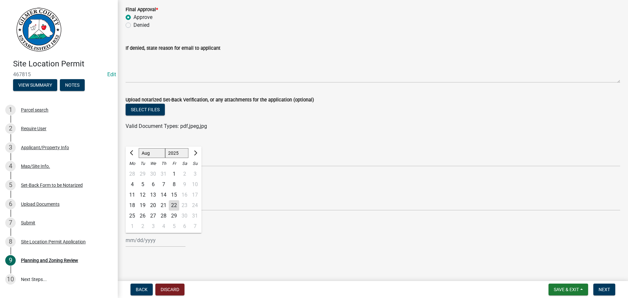
type input "[DATE]"
click at [605, 287] on span "Next" at bounding box center [604, 289] width 11 height 5
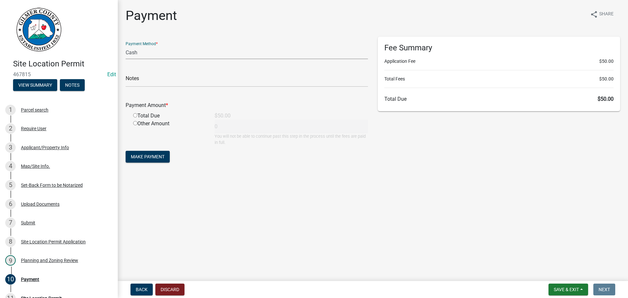
click at [176, 51] on select "Credit Card POS Check Cash" at bounding box center [247, 52] width 242 height 13
select select "1: 0"
click at [126, 46] on select "Credit Card POS Check Cash" at bounding box center [247, 52] width 242 height 13
click at [165, 82] on input "text" at bounding box center [247, 80] width 242 height 13
type input "5097"
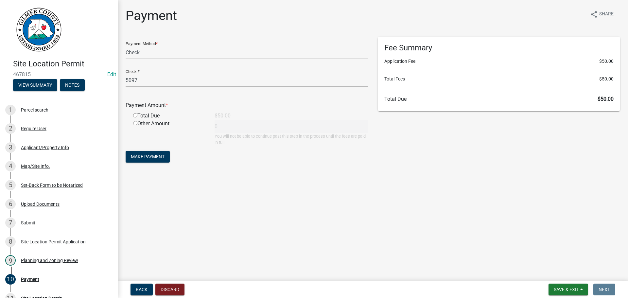
click at [134, 115] on input "radio" at bounding box center [135, 115] width 4 height 4
radio input "true"
type input "50"
click at [144, 154] on span "Make Payment" at bounding box center [148, 156] width 34 height 5
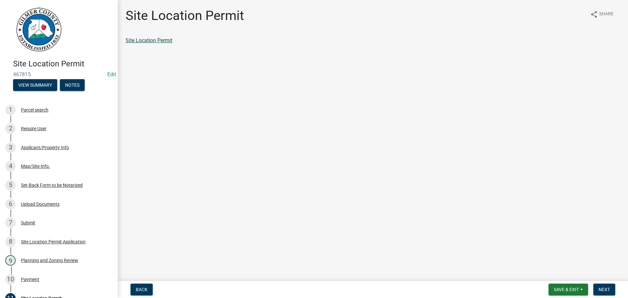
click at [161, 41] on link "Site Location Permit" at bounding box center [149, 40] width 47 height 6
click at [29, 279] on div "Payment" at bounding box center [30, 279] width 18 height 5
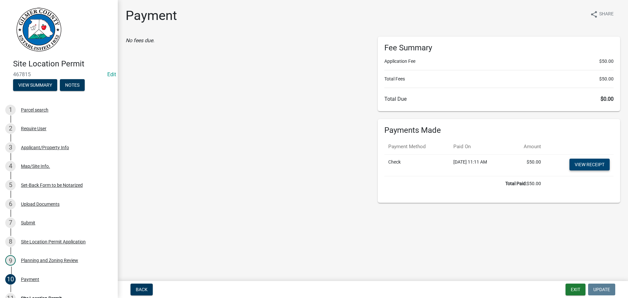
click at [585, 164] on link "View receipt" at bounding box center [589, 165] width 40 height 12
